Goal: Transaction & Acquisition: Purchase product/service

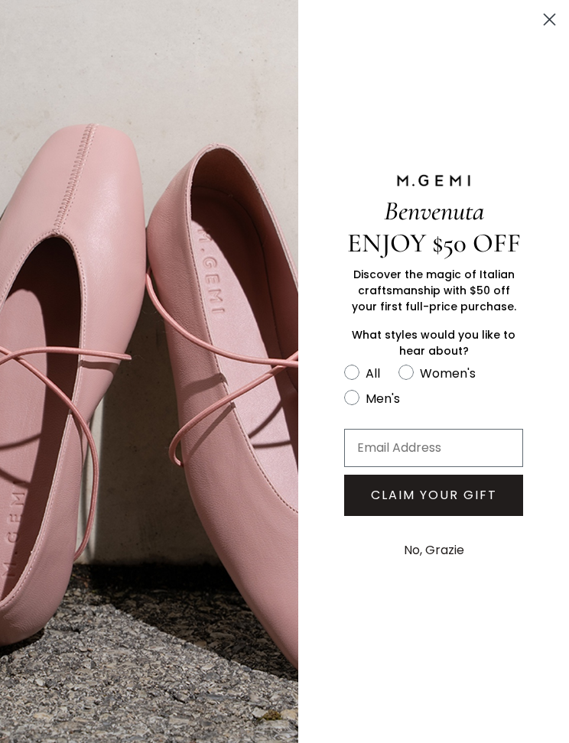
click at [378, 78] on div "Benvenuta ENJOY $50 OFF Discover the magic of Italian craftsmanship with $50 of…" at bounding box center [433, 371] width 271 height 743
click at [544, 24] on circle "Close dialog" at bounding box center [549, 19] width 25 height 25
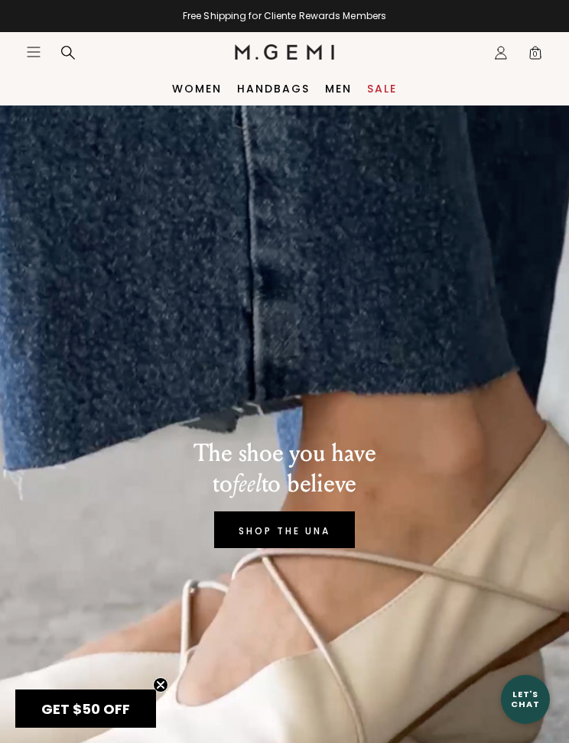
click at [201, 84] on link "Women" at bounding box center [197, 89] width 50 height 12
click at [35, 50] on icon "Icons/20x20/hamburger@2x" at bounding box center [33, 51] width 15 height 15
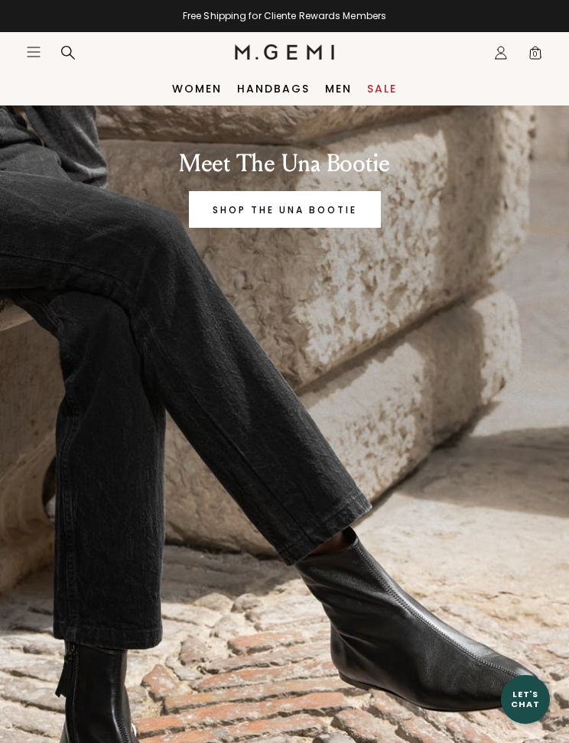
click at [29, 54] on icon "Icons/20x20/hamburger@2x" at bounding box center [33, 51] width 15 height 15
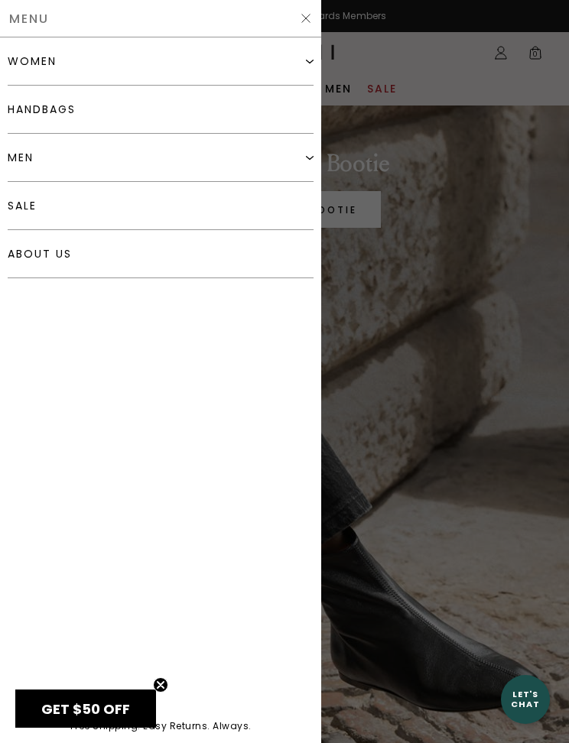
click at [112, 58] on div "women" at bounding box center [161, 61] width 306 height 48
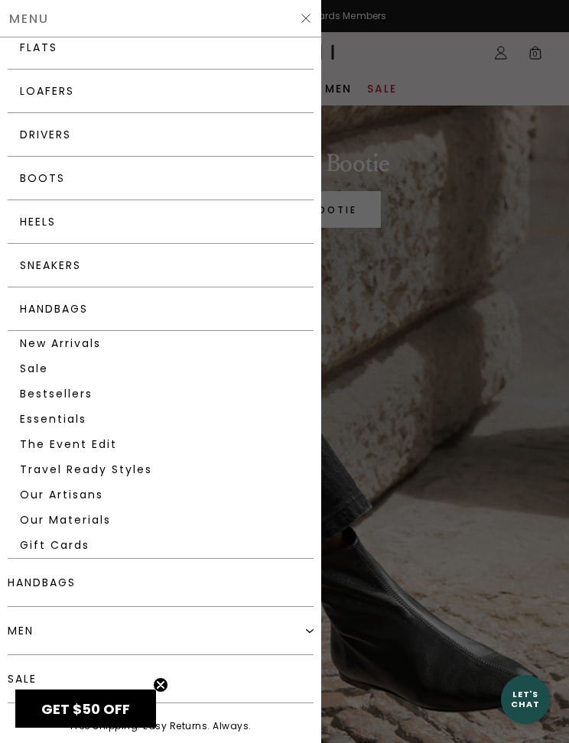
scroll to position [105, 0]
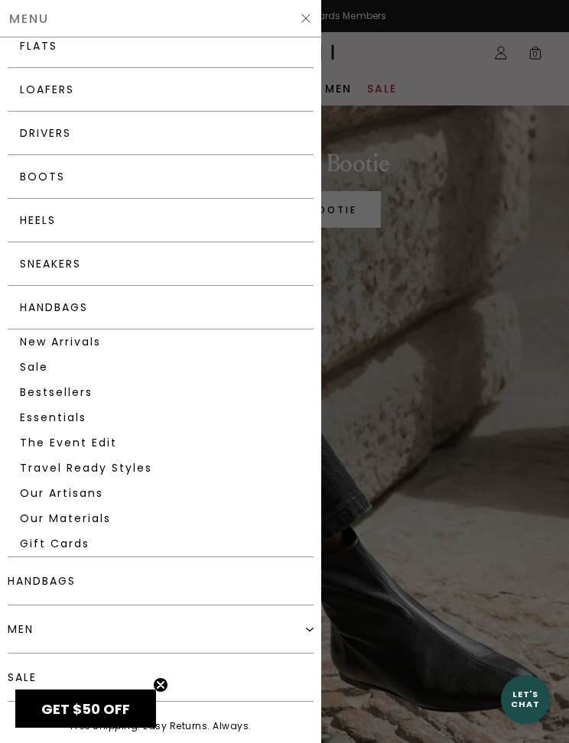
click at [152, 259] on link "Sneakers" at bounding box center [161, 264] width 306 height 44
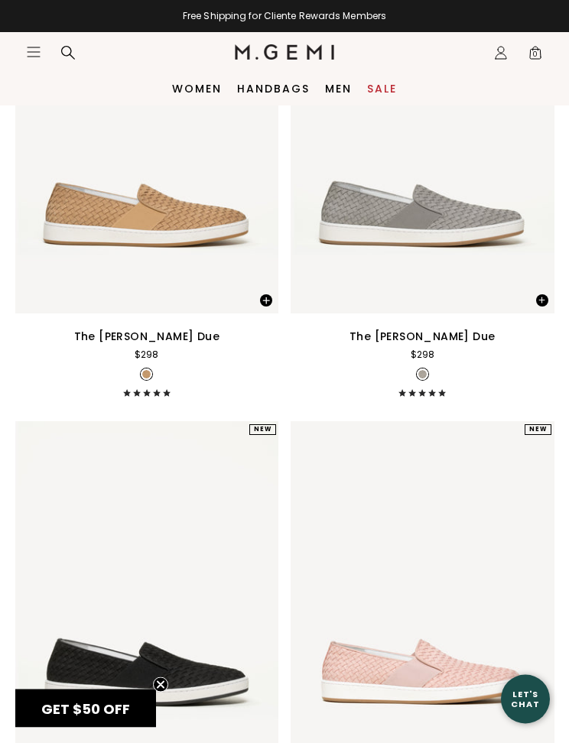
scroll to position [1661, 0]
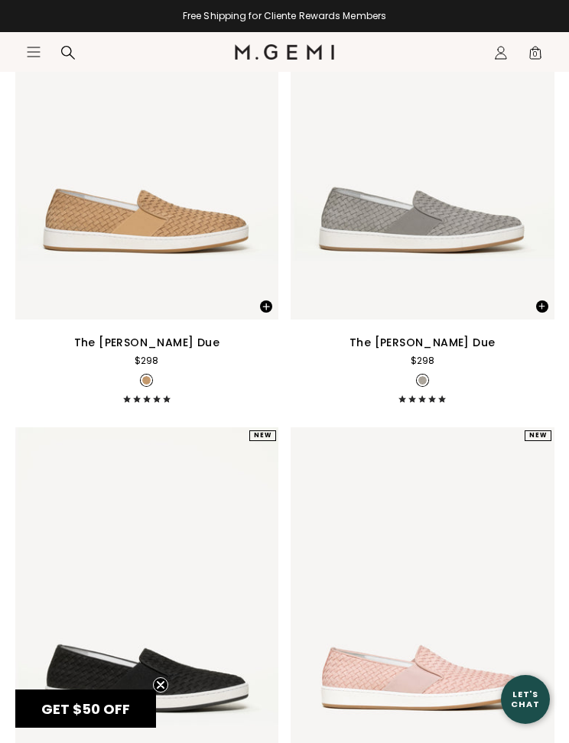
click at [438, 372] on div "The [PERSON_NAME] Due $298 + 1" at bounding box center [423, 368] width 264 height 70
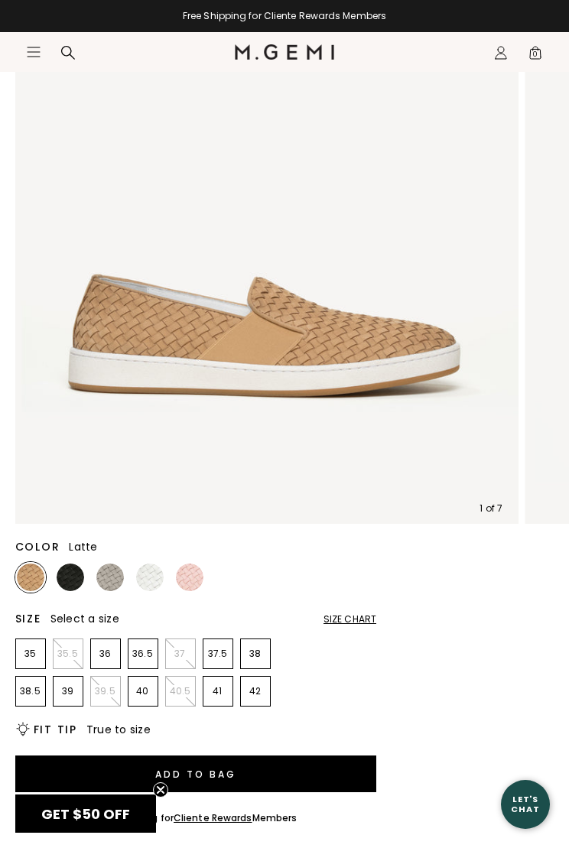
scroll to position [239, 0]
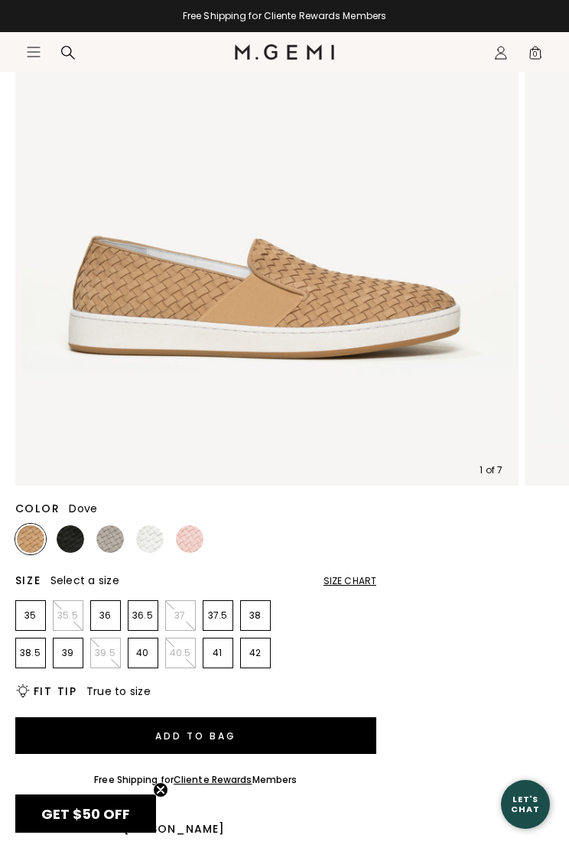
click at [109, 544] on img at bounding box center [110, 539] width 28 height 28
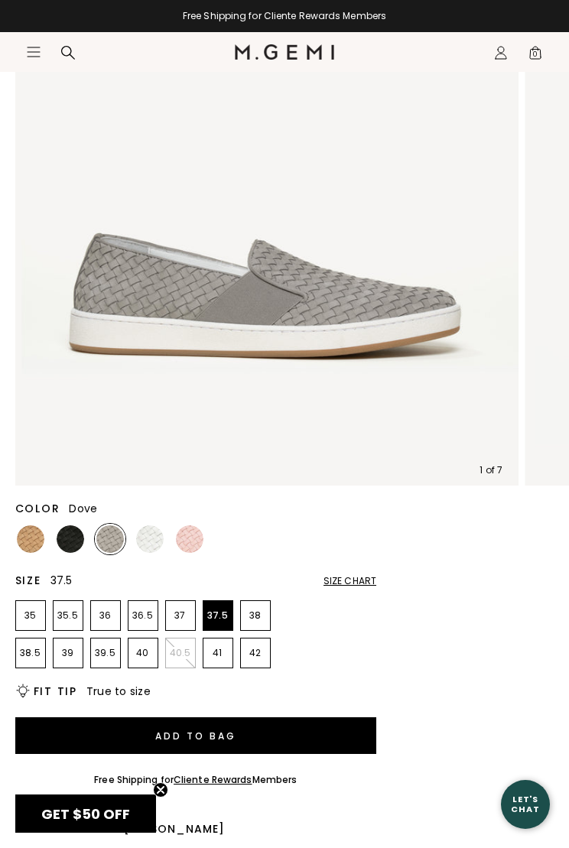
click at [219, 614] on p "37.5" at bounding box center [217, 615] width 29 height 12
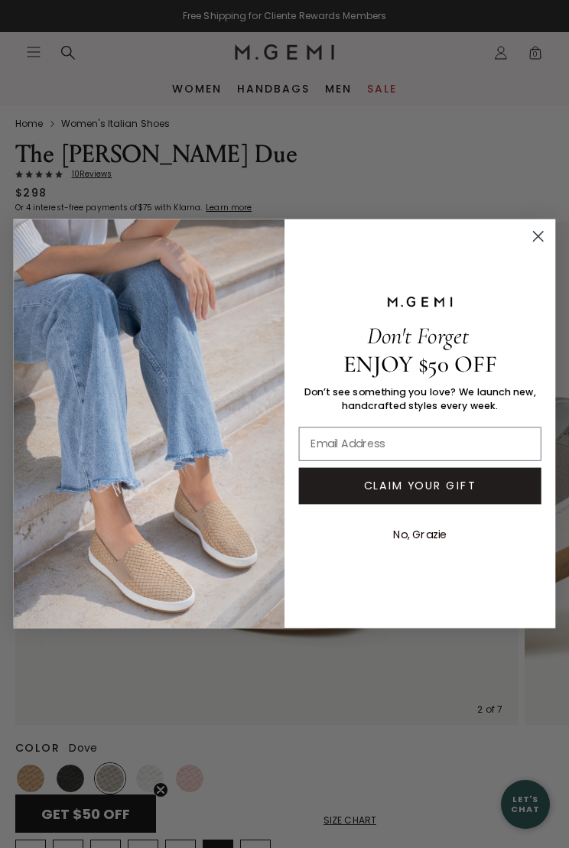
click at [540, 235] on icon "Close dialog" at bounding box center [537, 236] width 9 height 9
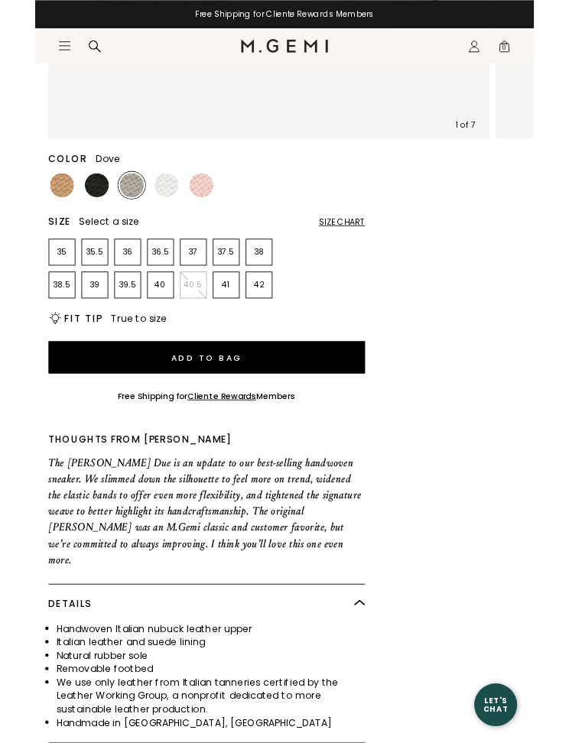
scroll to position [567, 0]
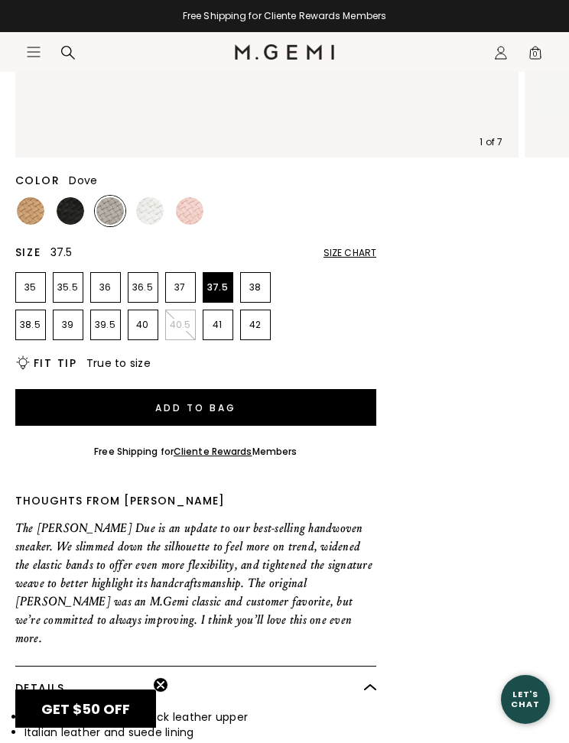
click at [222, 284] on p "37.5" at bounding box center [217, 287] width 29 height 12
click at [283, 398] on button "Add to Bag" at bounding box center [196, 407] width 362 height 37
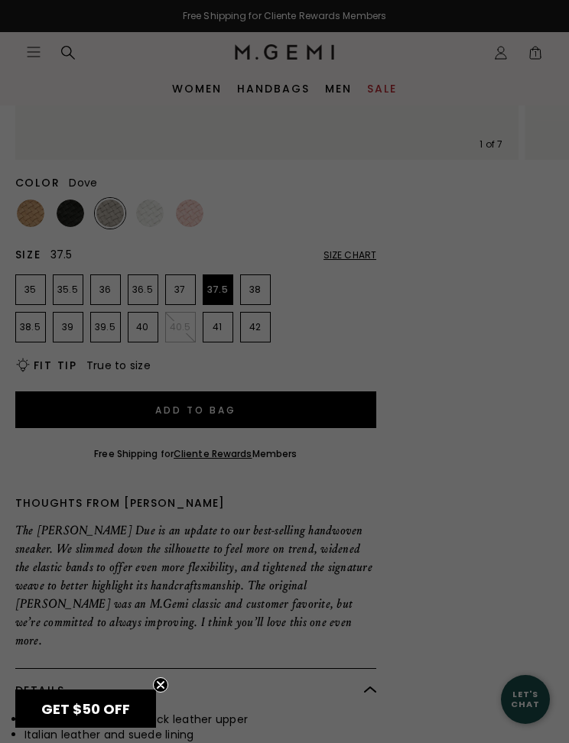
scroll to position [0, 0]
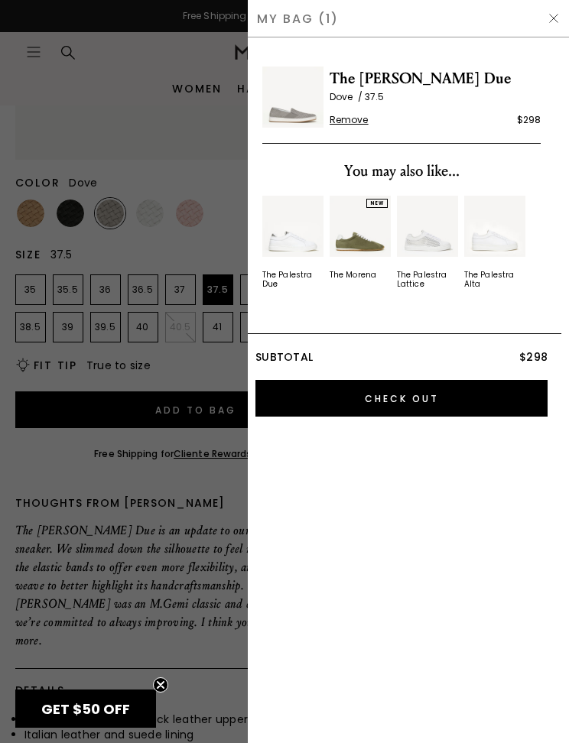
click at [125, 708] on span "GET $50 OFF" at bounding box center [85, 709] width 89 height 19
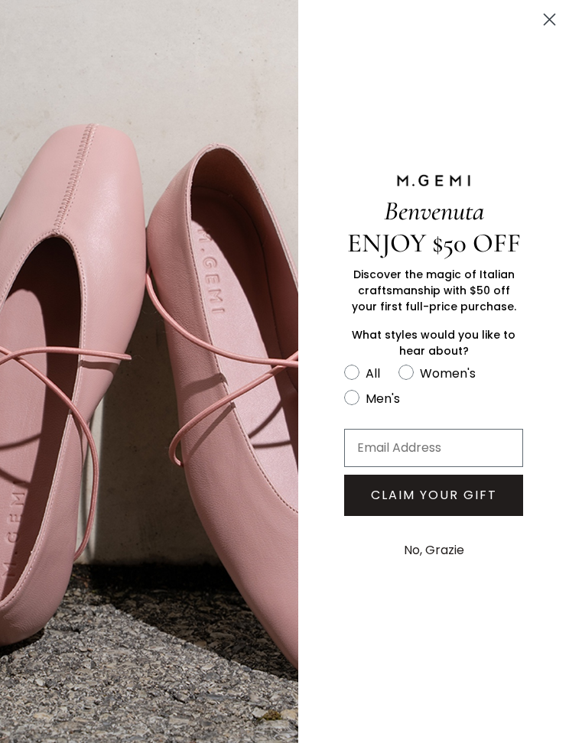
click at [388, 449] on input "Email Address" at bounding box center [433, 448] width 179 height 38
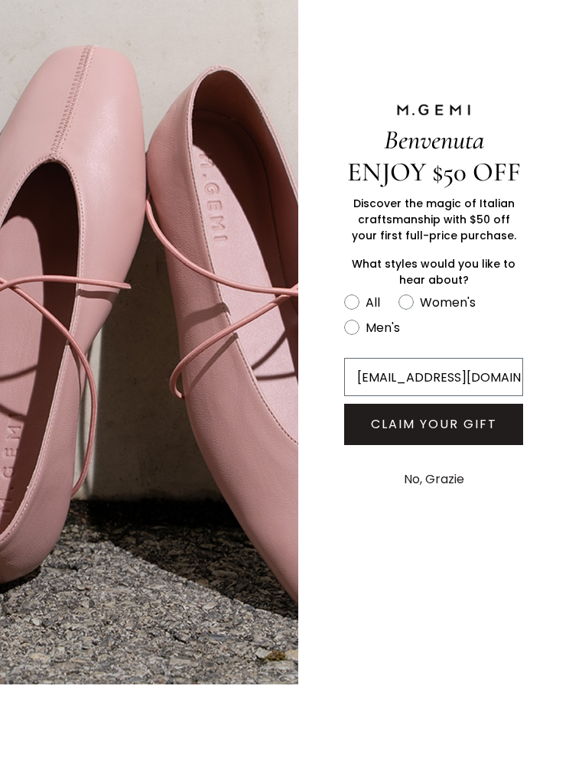
type input "aadelson@lawdea.com"
click at [453, 486] on button "CLAIM YOUR GIFT" at bounding box center [433, 506] width 179 height 41
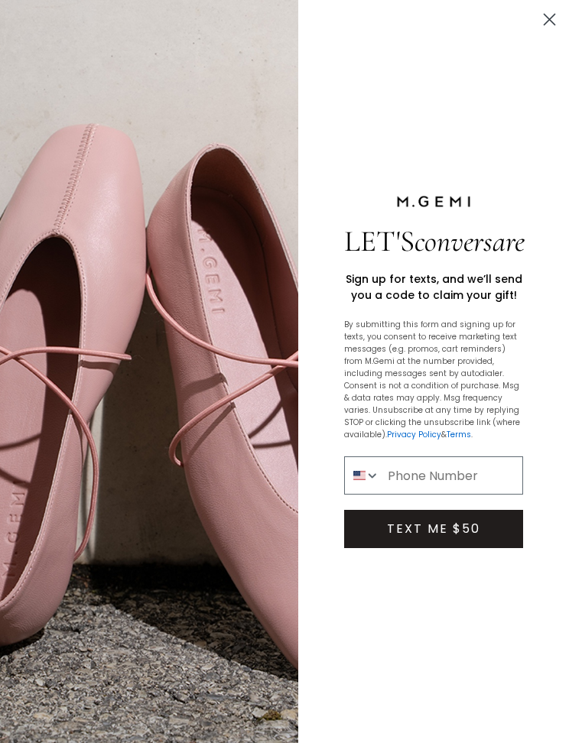
click at [408, 494] on input "Phone Number" at bounding box center [451, 475] width 142 height 37
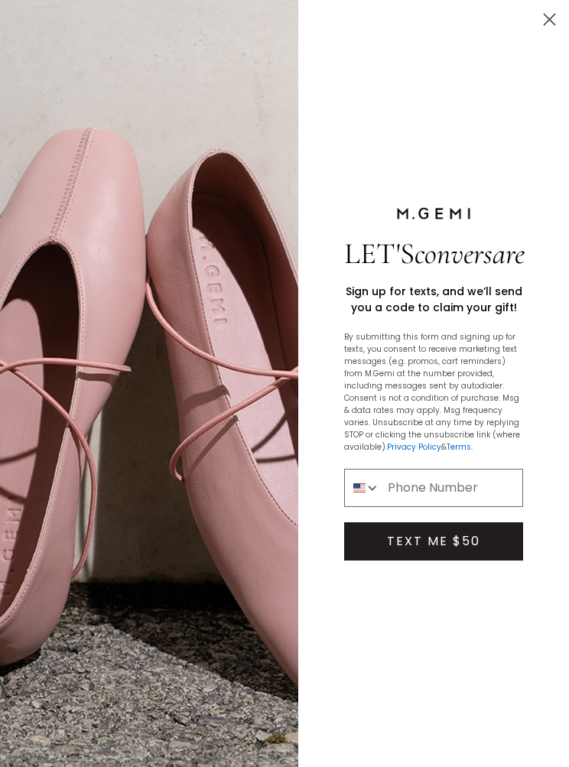
type input "1-212-517-2792"
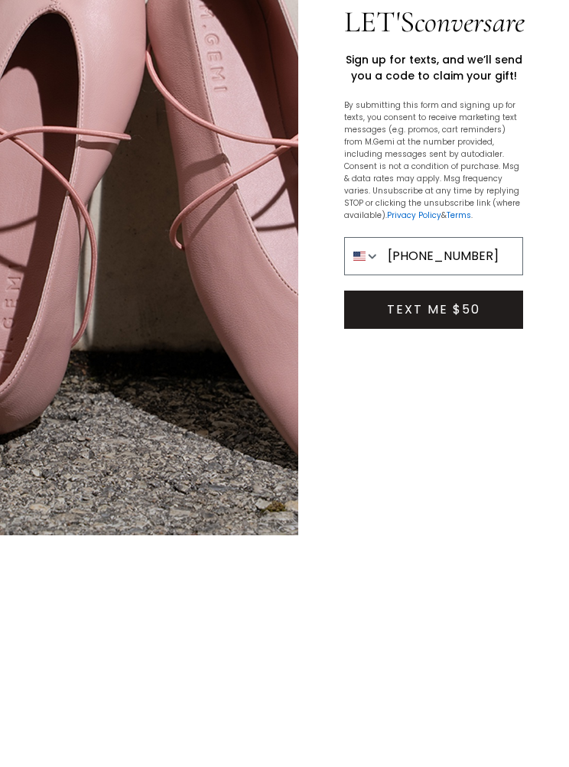
click at [462, 522] on button "TEXT ME $50" at bounding box center [433, 541] width 179 height 38
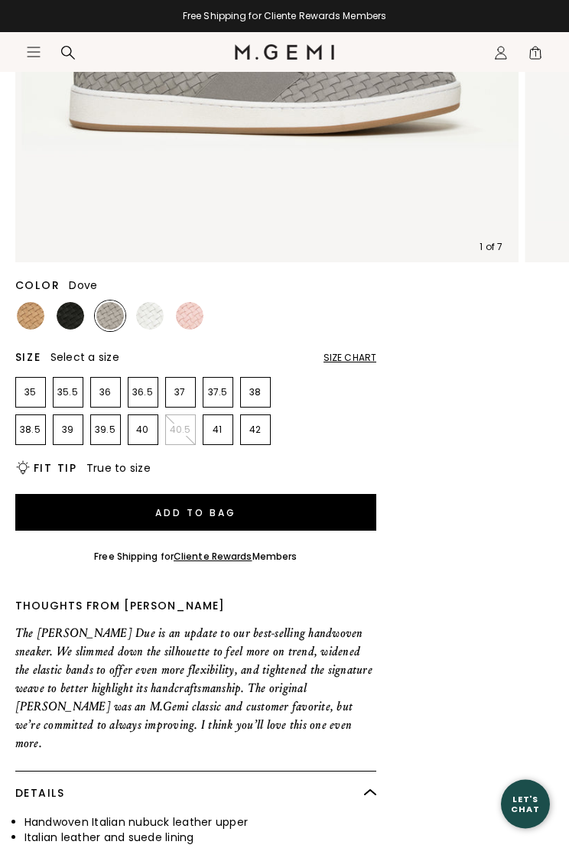
scroll to position [463, 0]
click at [210, 395] on p "37.5" at bounding box center [217, 392] width 29 height 12
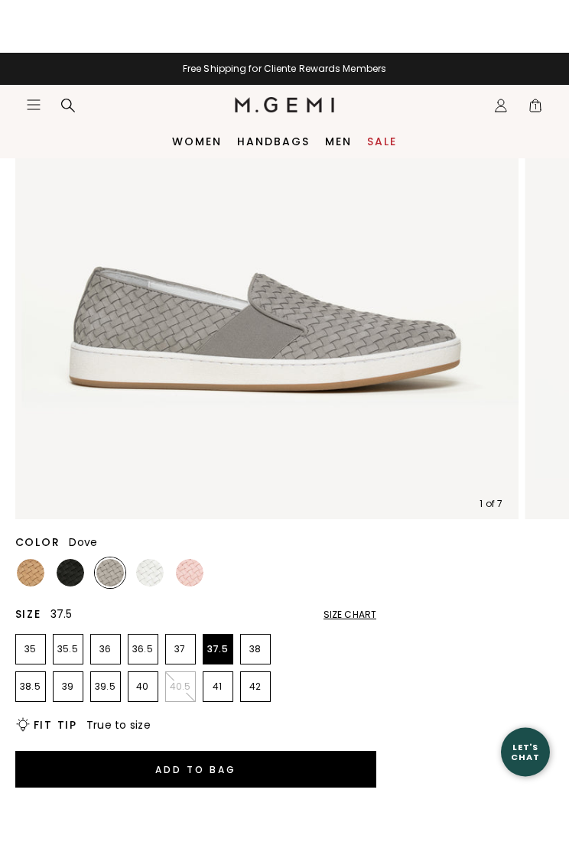
scroll to position [245, 0]
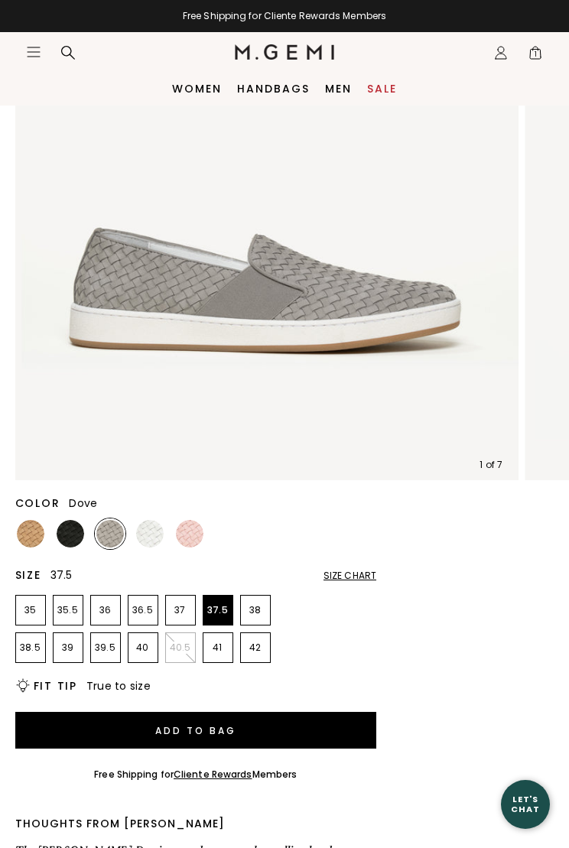
click at [528, 48] on span "1" at bounding box center [535, 55] width 15 height 15
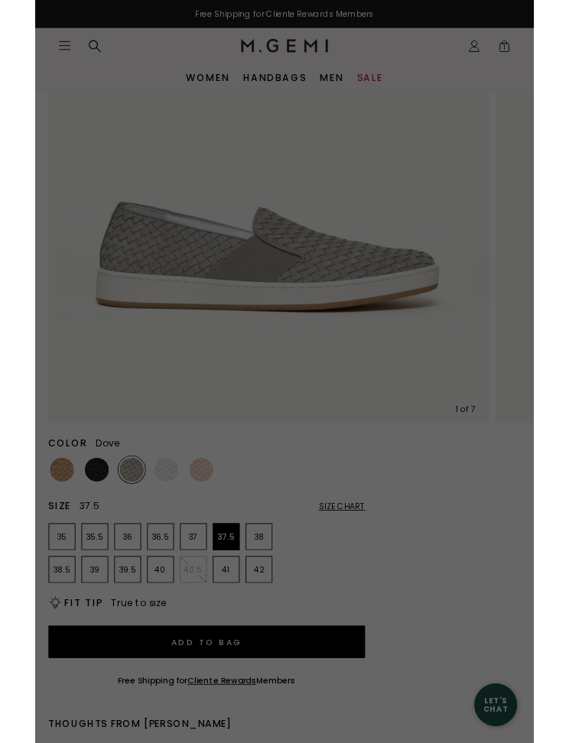
scroll to position [0, 0]
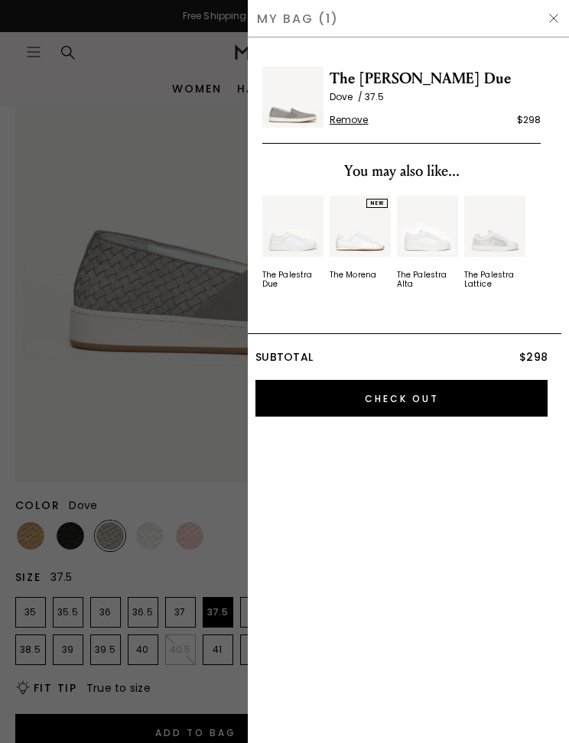
click at [445, 402] on input "Check Out" at bounding box center [401, 398] width 292 height 37
